Goal: Task Accomplishment & Management: Manage account settings

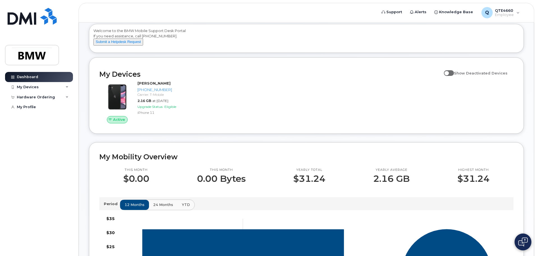
scroll to position [28, 0]
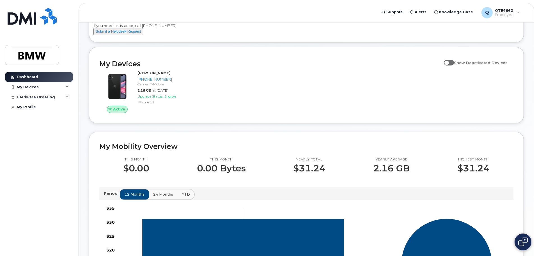
scroll to position [56, 0]
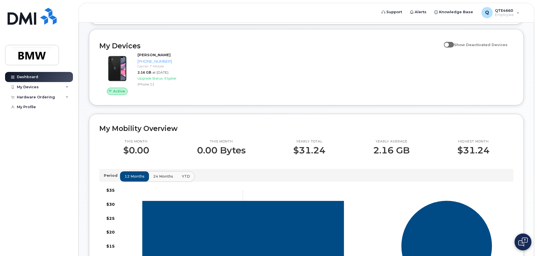
click at [453, 47] on span at bounding box center [449, 45] width 10 height 6
click at [449, 44] on input "Show Deactivated Devices" at bounding box center [446, 41] width 4 height 4
click at [454, 47] on span at bounding box center [449, 45] width 10 height 6
click at [449, 44] on input "Show Deactivated Devices" at bounding box center [446, 41] width 4 height 4
click at [454, 47] on span at bounding box center [449, 45] width 10 height 6
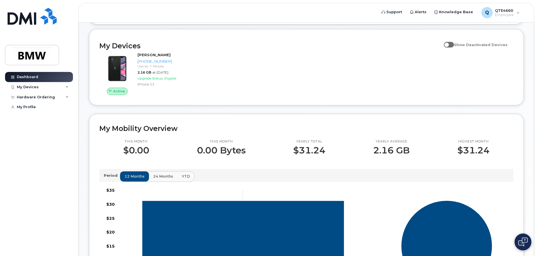
click at [449, 44] on input "Show Deactivated Devices" at bounding box center [446, 41] width 4 height 4
click at [454, 47] on span at bounding box center [449, 45] width 10 height 6
click at [449, 44] on input "Show Deactivated Devices" at bounding box center [446, 41] width 4 height 4
click at [454, 47] on span at bounding box center [449, 45] width 10 height 6
click at [449, 44] on input "Show Deactivated Devices" at bounding box center [446, 41] width 4 height 4
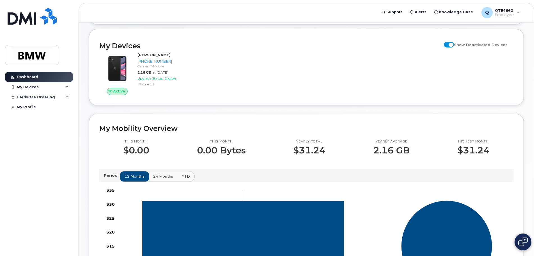
click at [454, 47] on span at bounding box center [449, 45] width 10 height 6
click at [449, 44] on input "Show Deactivated Devices" at bounding box center [446, 41] width 4 height 4
checkbox input "false"
click at [38, 90] on div "My Devices" at bounding box center [39, 87] width 68 height 10
click at [37, 130] on div "Hardware Ordering" at bounding box center [36, 127] width 38 height 4
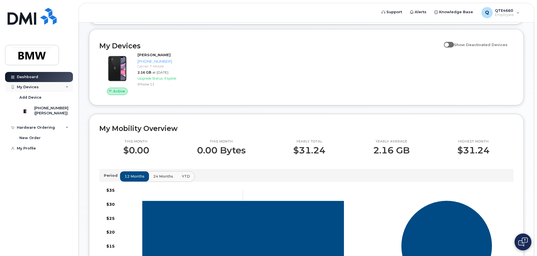
click at [36, 88] on div "My Devices" at bounding box center [28, 87] width 22 height 4
click at [42, 78] on link "Dashboard" at bounding box center [39, 77] width 68 height 10
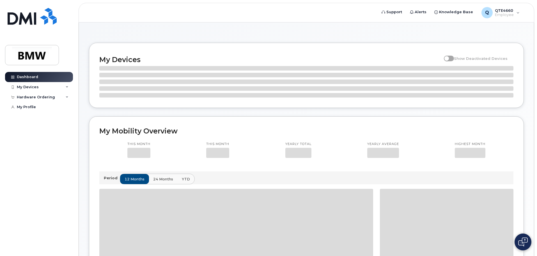
click at [81, 99] on div "My Devices Show Deactivated Devices My Mobility Overview This month This month …" at bounding box center [306, 227] width 455 height 410
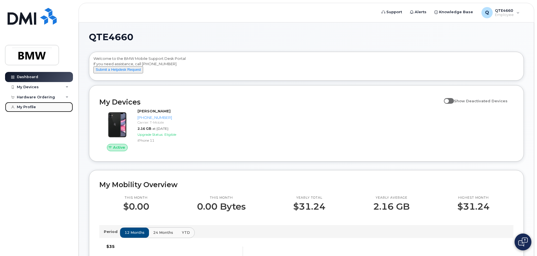
click at [36, 107] on link "My Profile" at bounding box center [39, 107] width 68 height 10
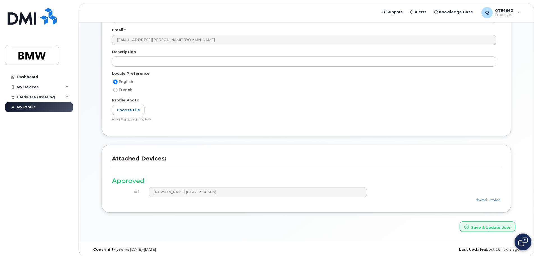
scroll to position [78, 0]
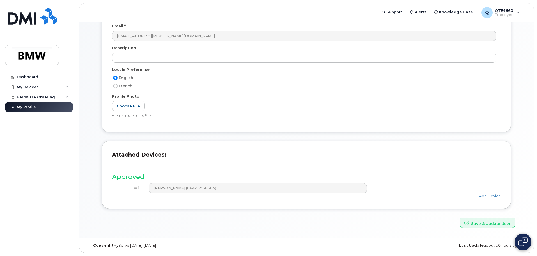
click at [104, 204] on div "Attached Devices: Approved #1 [PERSON_NAME] (864-525-8585) Add Device" at bounding box center [307, 175] width 410 height 68
click at [125, 174] on h3 "Approved" at bounding box center [306, 176] width 389 height 7
click at [54, 108] on link "My Profile" at bounding box center [39, 107] width 68 height 10
click at [47, 98] on div "Hardware Ordering" at bounding box center [36, 97] width 38 height 4
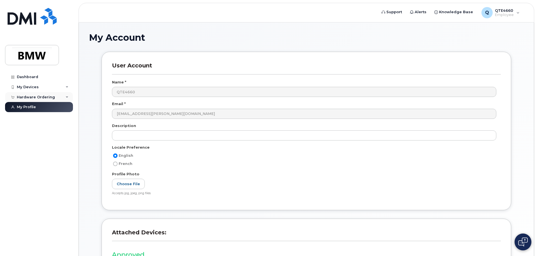
click at [46, 98] on div "Hardware Ordering" at bounding box center [36, 97] width 38 height 4
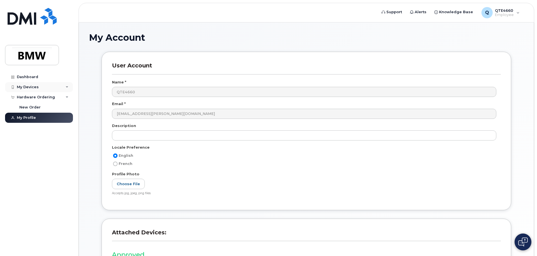
click at [44, 90] on div "My Devices" at bounding box center [39, 87] width 68 height 10
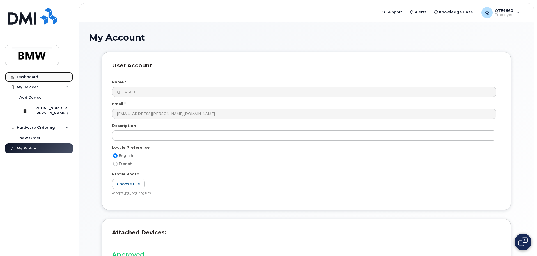
click at [36, 79] on div "Dashboard" at bounding box center [27, 77] width 21 height 4
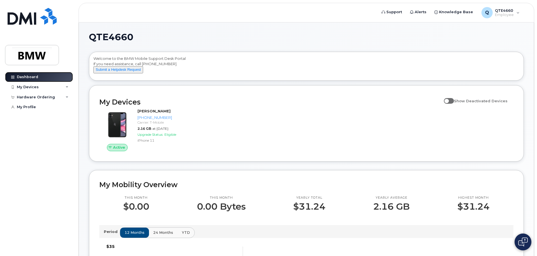
click at [36, 79] on div "Dashboard" at bounding box center [27, 77] width 21 height 4
click at [454, 104] on span at bounding box center [449, 101] width 10 height 6
click at [449, 100] on input "Show Deactivated Devices" at bounding box center [446, 97] width 4 height 4
click at [454, 104] on span at bounding box center [449, 101] width 10 height 6
click at [449, 100] on input "Show Deactivated Devices" at bounding box center [446, 97] width 4 height 4
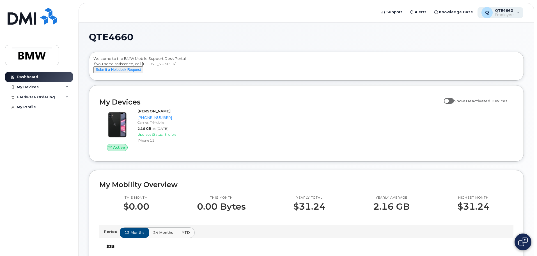
click at [514, 16] on span "Employee" at bounding box center [504, 15] width 19 height 4
click at [449, 104] on span at bounding box center [449, 101] width 10 height 6
click at [449, 100] on input "Show Deactivated Devices" at bounding box center [446, 97] width 4 height 4
click at [451, 104] on span at bounding box center [449, 101] width 10 height 6
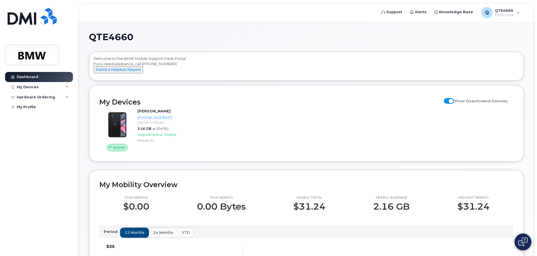
click at [449, 100] on input "Show Deactivated Devices" at bounding box center [446, 97] width 4 height 4
checkbox input "false"
click at [91, 88] on div "QTE4660 Welcome to the BMW Mobile Support Desk Portal If you need assistance, c…" at bounding box center [306, 250] width 435 height 434
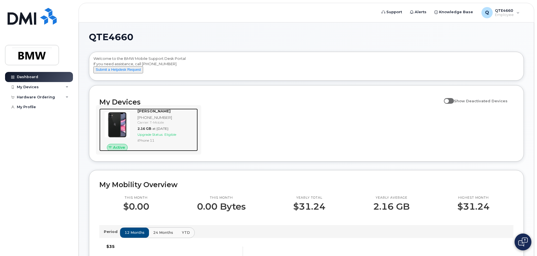
click at [122, 131] on img at bounding box center [117, 124] width 27 height 27
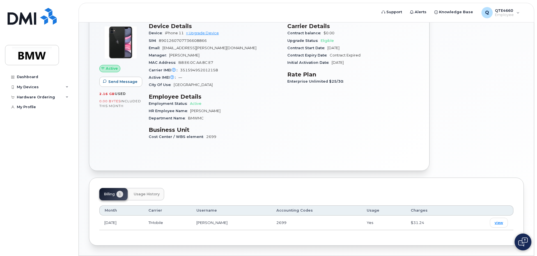
scroll to position [64, 0]
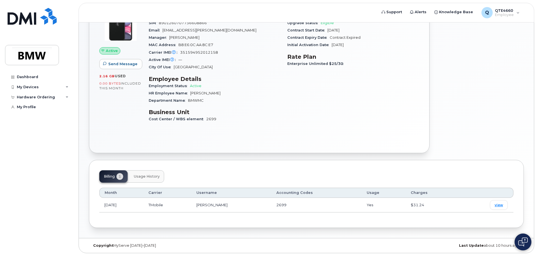
click at [118, 200] on td "Aug 2025" at bounding box center [121, 205] width 44 height 15
click at [127, 206] on td "Aug 2025" at bounding box center [121, 205] width 44 height 15
click at [502, 205] on span "view" at bounding box center [499, 204] width 8 height 5
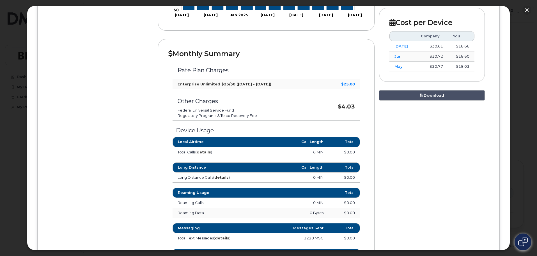
scroll to position [54, 0]
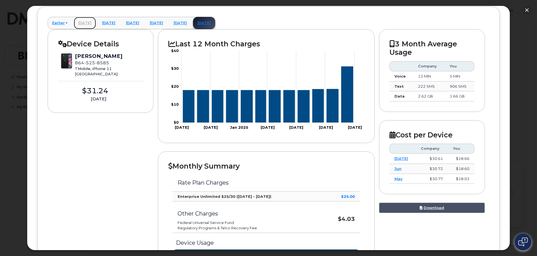
click at [90, 21] on link "March 2025" at bounding box center [85, 23] width 22 height 12
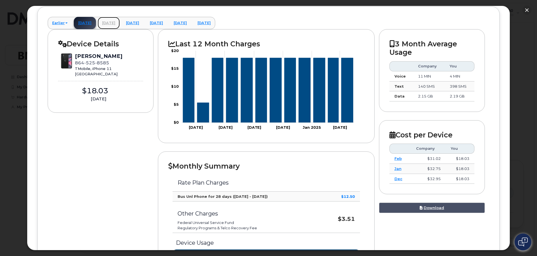
click at [118, 26] on link "April 2025" at bounding box center [109, 23] width 22 height 12
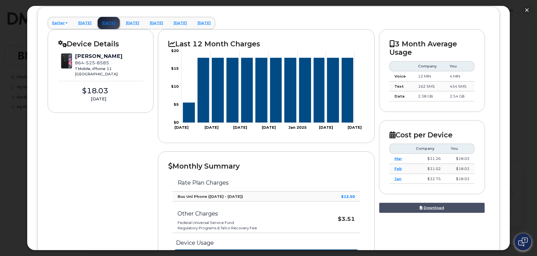
click at [144, 19] on link "May 2025" at bounding box center [133, 23] width 22 height 12
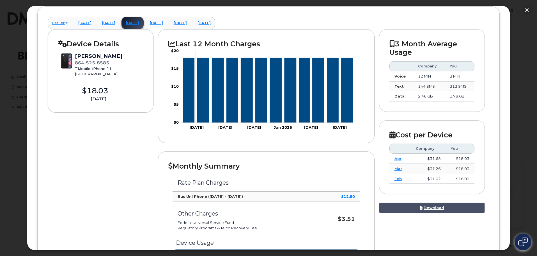
click at [168, 25] on link "June 2025" at bounding box center [156, 23] width 22 height 12
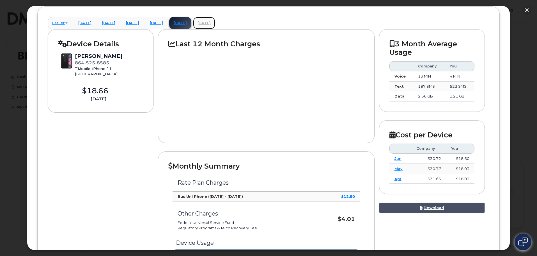
click at [215, 22] on link "August 2025" at bounding box center [204, 23] width 22 height 12
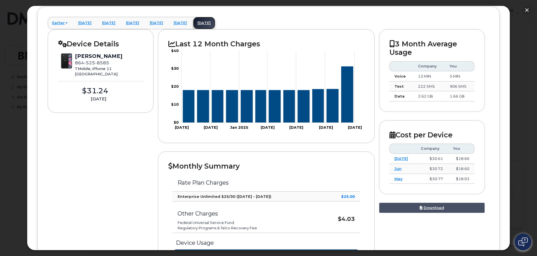
click at [215, 22] on link "August 2025" at bounding box center [204, 23] width 22 height 12
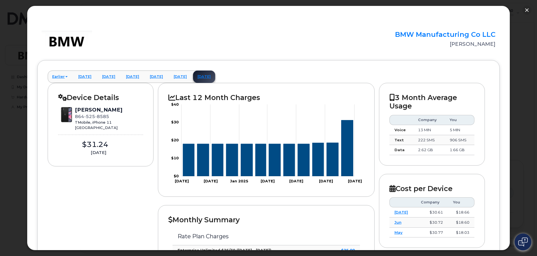
scroll to position [36, 0]
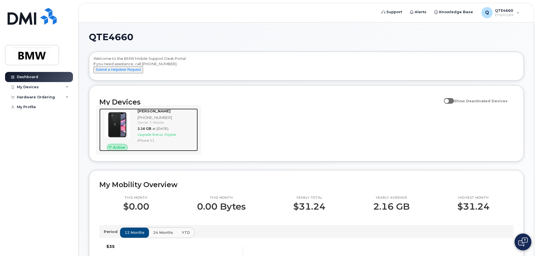
click at [143, 120] on div "[PHONE_NUMBER]" at bounding box center [167, 117] width 58 height 5
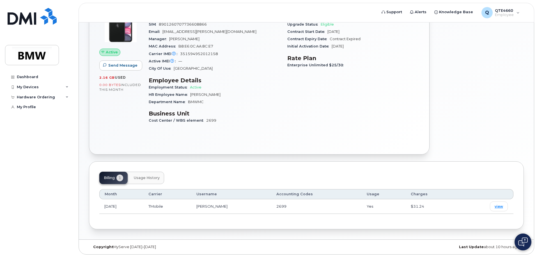
scroll to position [64, 0]
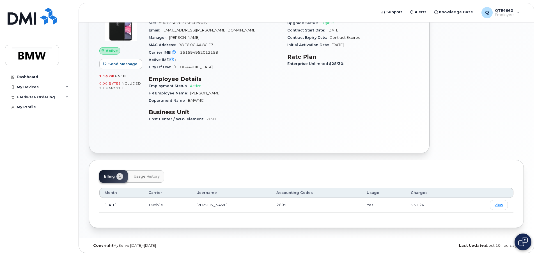
click at [144, 181] on button "Usage History" at bounding box center [146, 176] width 35 height 12
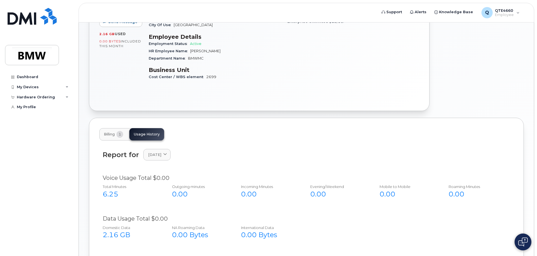
click at [110, 135] on span "Billing" at bounding box center [109, 134] width 11 height 4
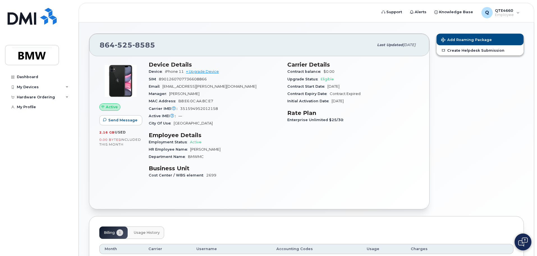
scroll to position [0, 0]
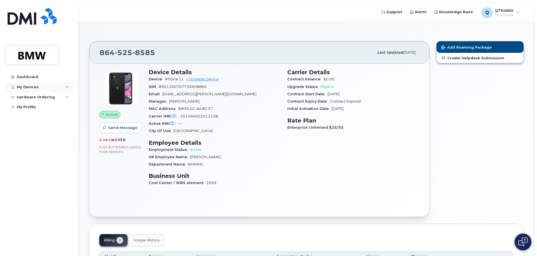
click at [34, 86] on div "My Devices" at bounding box center [28, 87] width 22 height 4
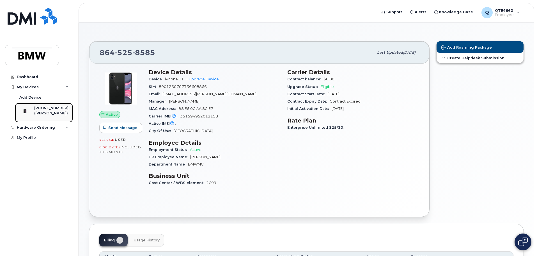
drag, startPoint x: 47, startPoint y: 107, endPoint x: 32, endPoint y: 110, distance: 15.7
click at [32, 110] on div at bounding box center [25, 111] width 15 height 11
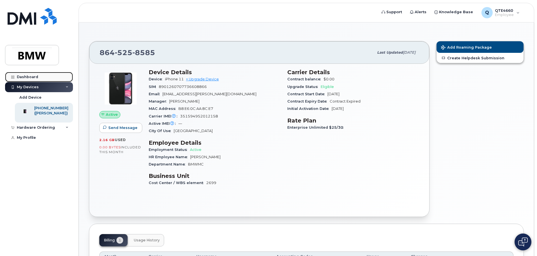
click at [40, 79] on link "Dashboard" at bounding box center [39, 77] width 68 height 10
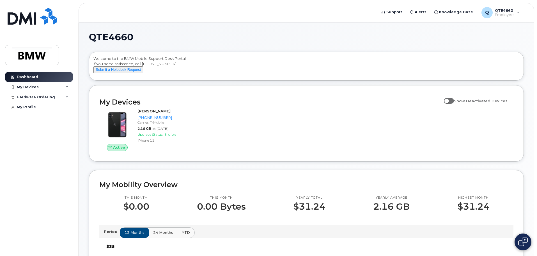
click at [85, 106] on div "QTE4660 Welcome to the BMW Mobile Support Desk Portal If you need assistance, c…" at bounding box center [306, 253] width 455 height 462
drag, startPoint x: 118, startPoint y: 109, endPoint x: 266, endPoint y: 105, distance: 148.0
click at [266, 105] on h2 "My Devices" at bounding box center [270, 102] width 342 height 8
drag, startPoint x: 164, startPoint y: 117, endPoint x: 284, endPoint y: 108, distance: 121.1
click at [284, 106] on h2 "My Devices" at bounding box center [270, 102] width 342 height 8
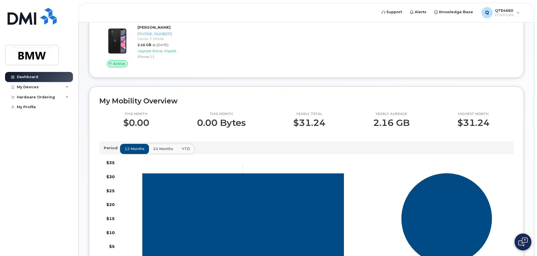
scroll to position [83, 0]
click at [162, 152] on span "24 months" at bounding box center [164, 148] width 20 height 5
click at [143, 152] on span "12 months" at bounding box center [135, 148] width 20 height 5
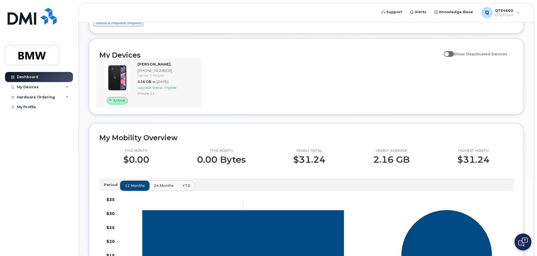
scroll to position [0, 0]
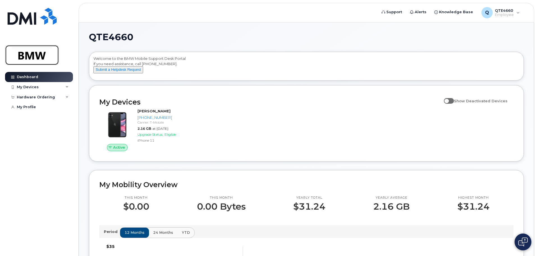
drag, startPoint x: 35, startPoint y: 58, endPoint x: 37, endPoint y: 67, distance: 8.7
click at [35, 58] on img at bounding box center [31, 55] width 43 height 16
click at [84, 105] on div "QTE4660 Welcome to the BMW Mobile Support Desk Portal If you need assistance, c…" at bounding box center [306, 253] width 455 height 462
click at [42, 110] on link "My Profile" at bounding box center [39, 107] width 68 height 10
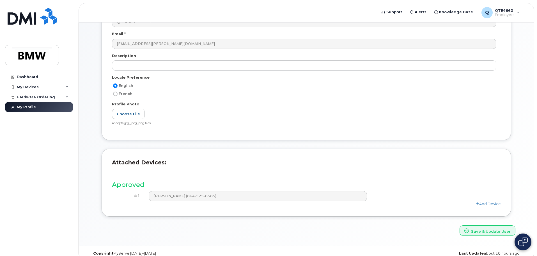
scroll to position [78, 0]
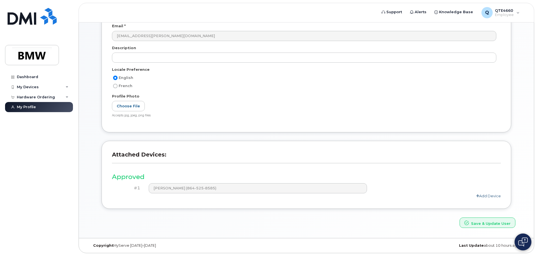
click at [487, 194] on link "Add Device" at bounding box center [488, 195] width 25 height 4
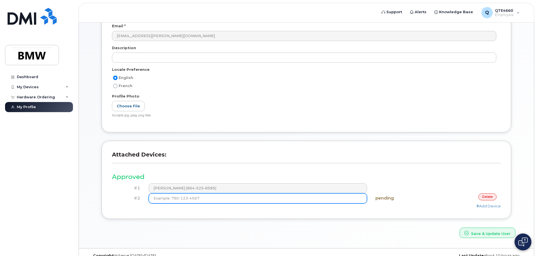
click at [345, 200] on input at bounding box center [258, 198] width 219 height 10
